Goal: Information Seeking & Learning: Compare options

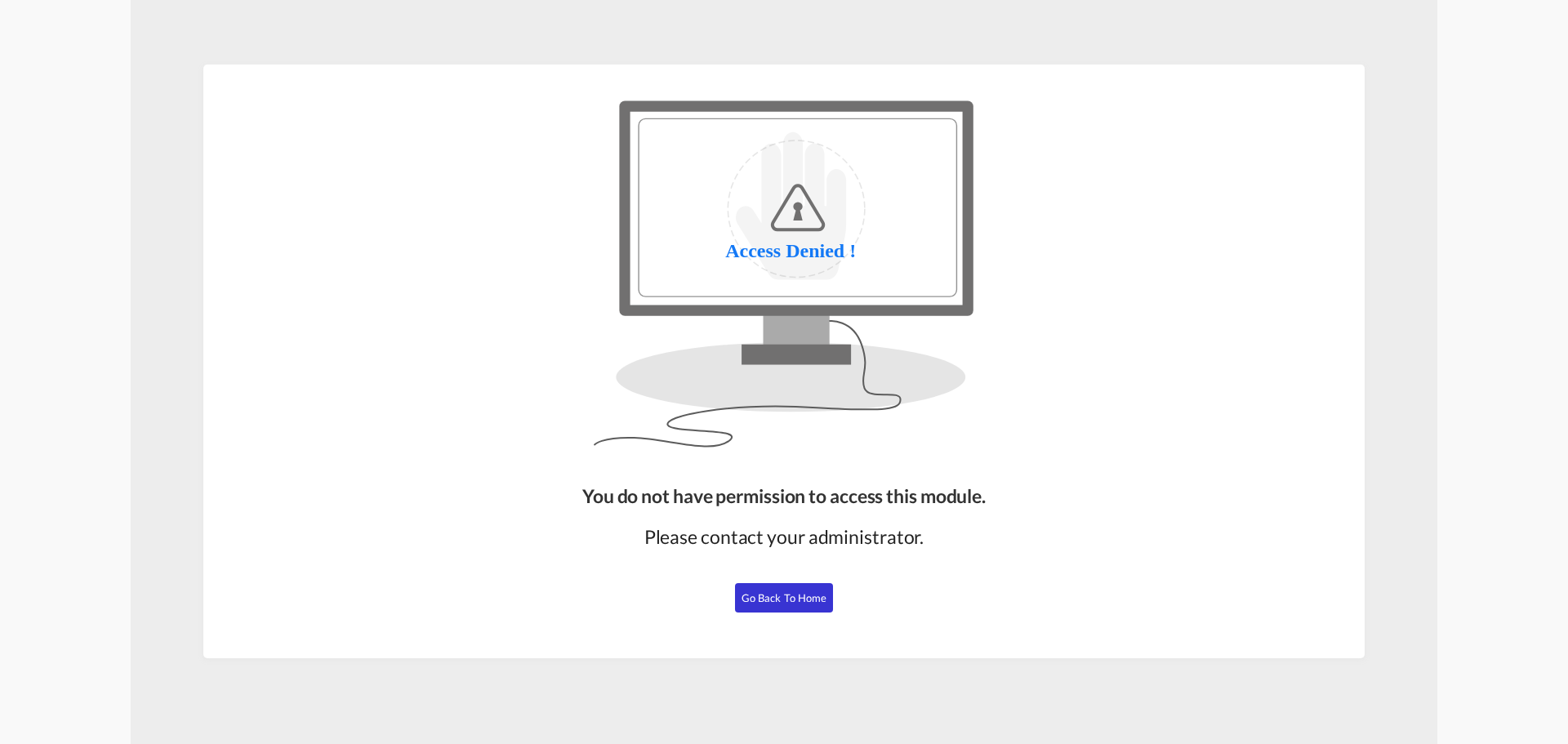
click at [816, 604] on button "Go Back to Home" at bounding box center [784, 597] width 98 height 29
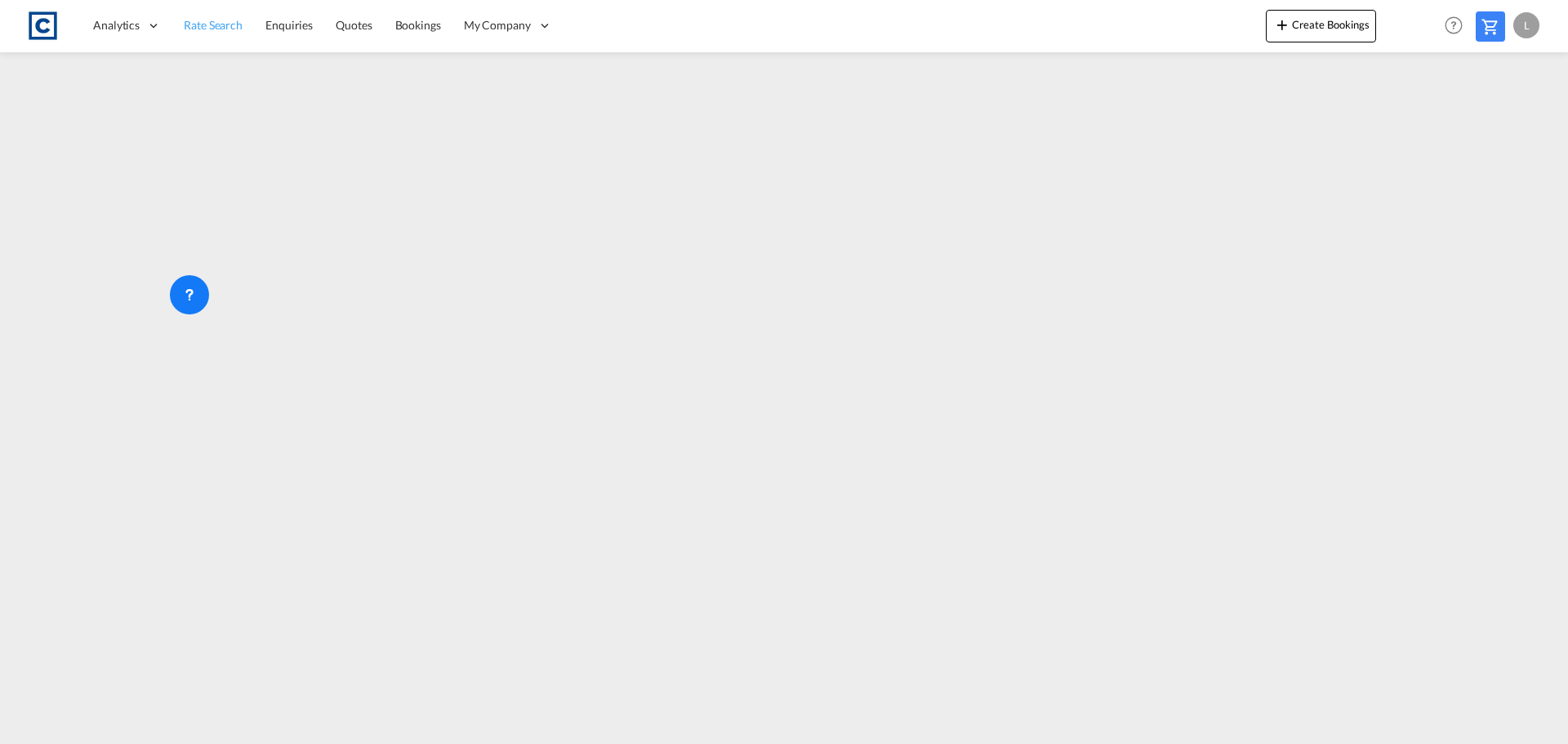
click at [219, 21] on span "Rate Search" at bounding box center [213, 25] width 58 height 14
